Goal: Task Accomplishment & Management: Use online tool/utility

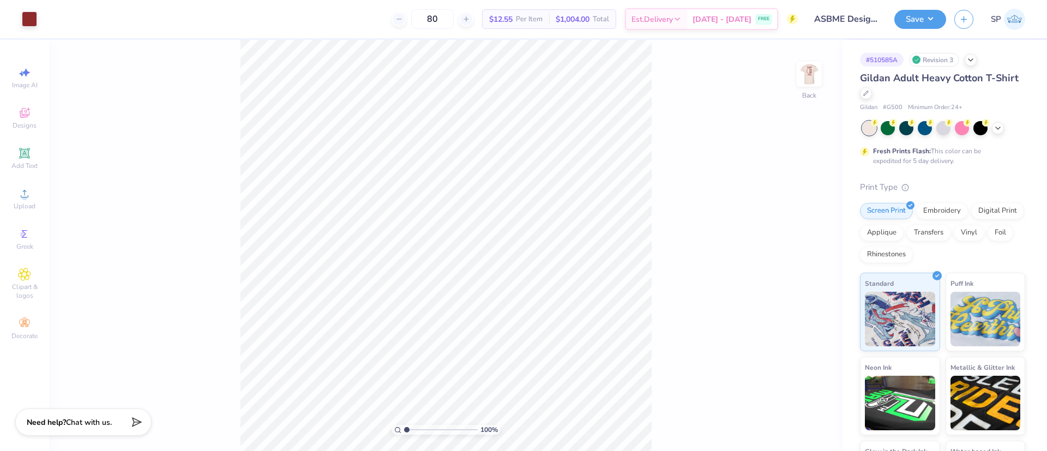
drag, startPoint x: 483, startPoint y: 16, endPoint x: 467, endPoint y: 17, distance: 16.4
click at [467, 17] on div "80" at bounding box center [433, 19] width 82 height 20
click at [450, 18] on input "80" at bounding box center [432, 19] width 43 height 20
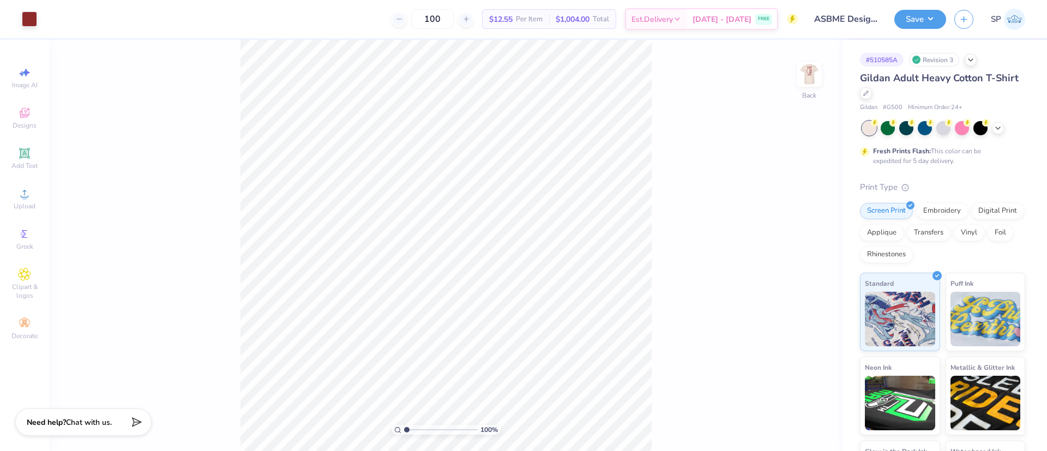
type input "100"
click at [374, 19] on div "100 Per Item Total Est. Delivery N/A FREE" at bounding box center [421, 19] width 753 height 38
click at [997, 128] on icon at bounding box center [998, 127] width 9 height 9
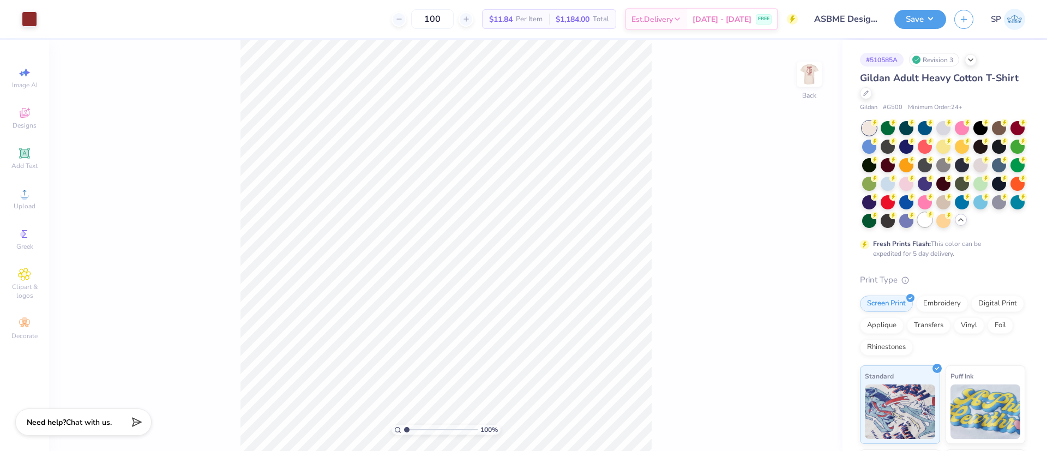
click at [918, 227] on div at bounding box center [925, 220] width 14 height 14
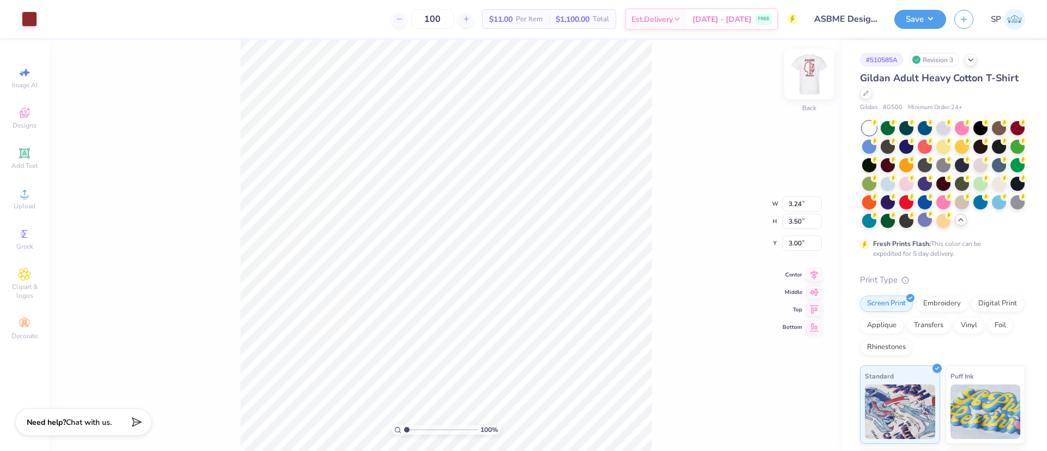
click at [810, 71] on img at bounding box center [810, 74] width 44 height 44
click at [816, 273] on icon at bounding box center [814, 273] width 15 height 13
click at [934, 15] on button "Save" at bounding box center [920, 17] width 52 height 19
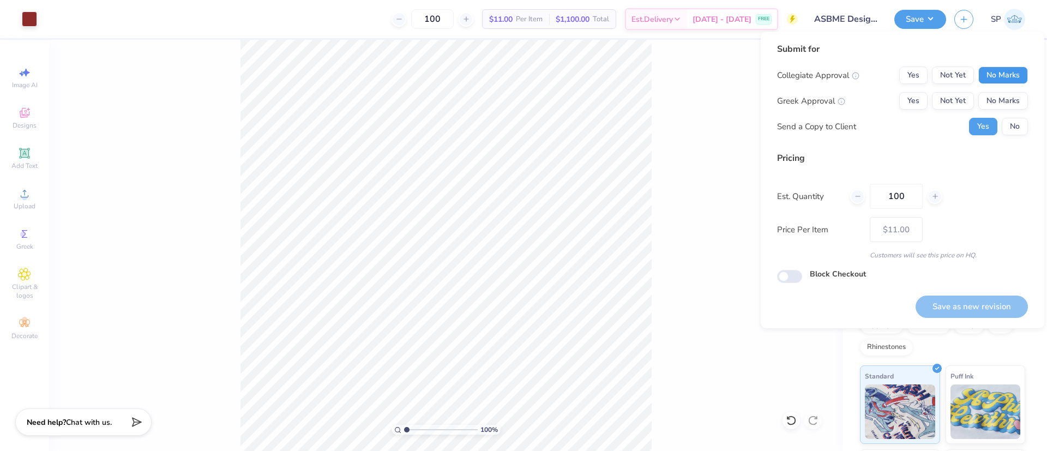
click at [995, 69] on button "No Marks" at bounding box center [1003, 75] width 50 height 17
click at [1000, 101] on button "No Marks" at bounding box center [1003, 100] width 50 height 17
click at [994, 302] on button "Save as new revision" at bounding box center [972, 307] width 112 height 22
type input "$11.00"
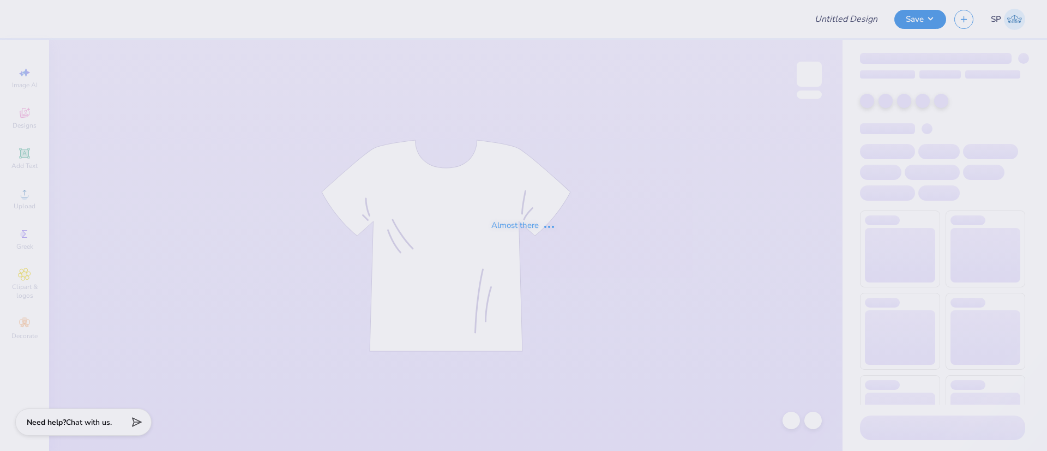
type input "ASBME Design 2"
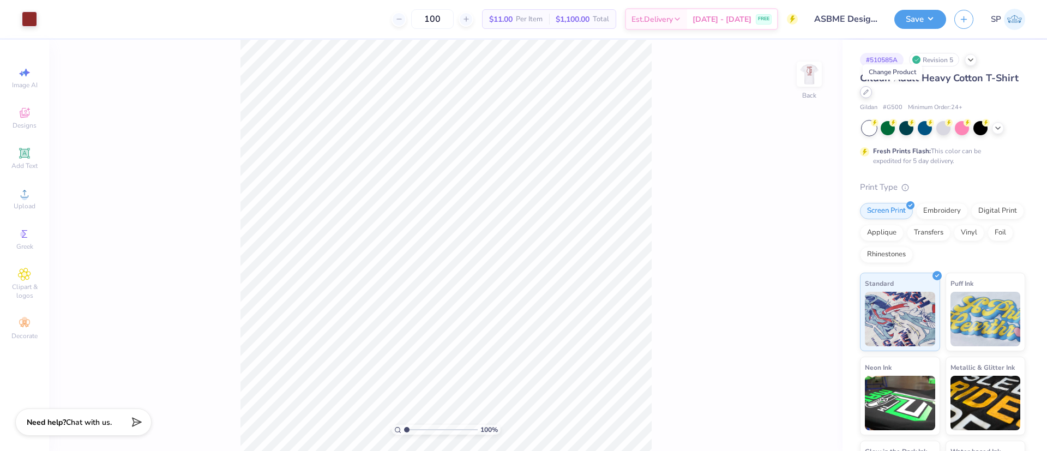
click at [869, 94] on icon at bounding box center [865, 91] width 5 height 5
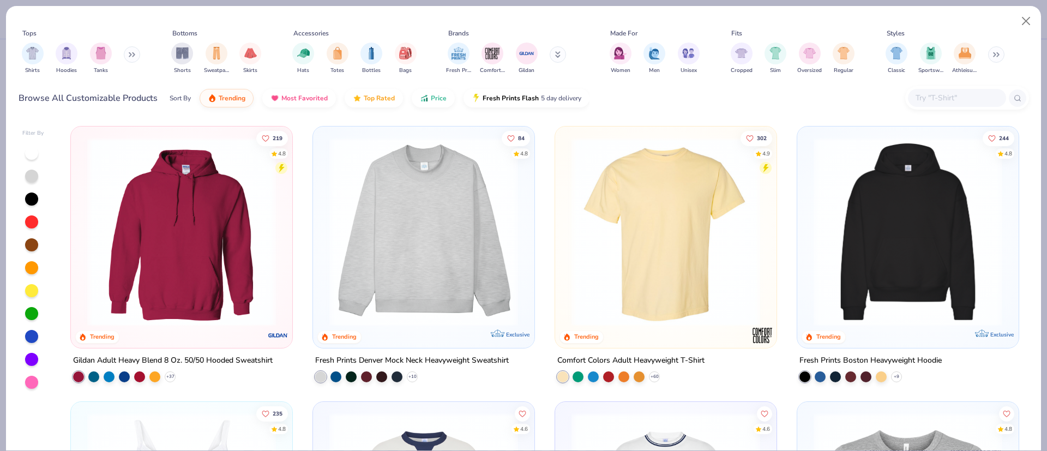
click at [953, 98] on input "text" at bounding box center [957, 98] width 84 height 13
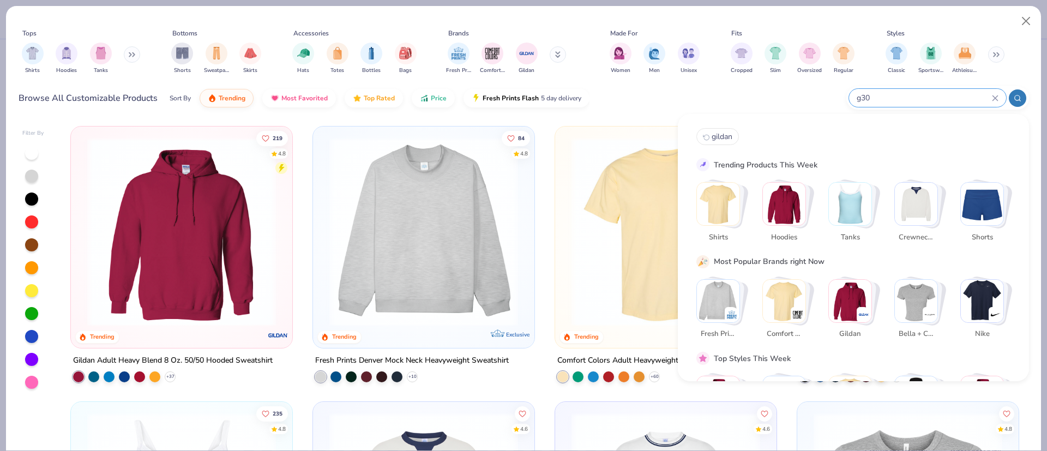
type input "g300"
